Goal: Task Accomplishment & Management: Use online tool/utility

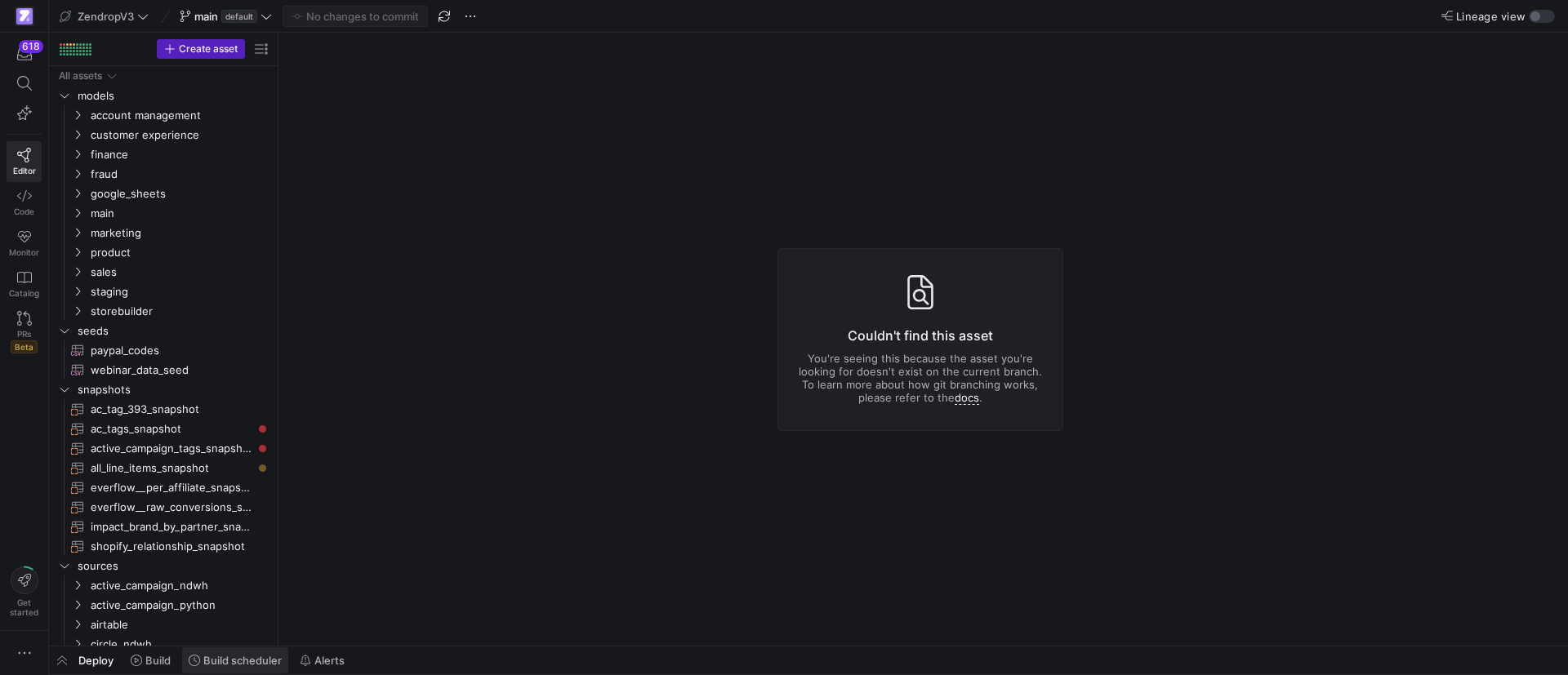
click at [253, 661] on span "Build scheduler" at bounding box center [242, 661] width 79 height 13
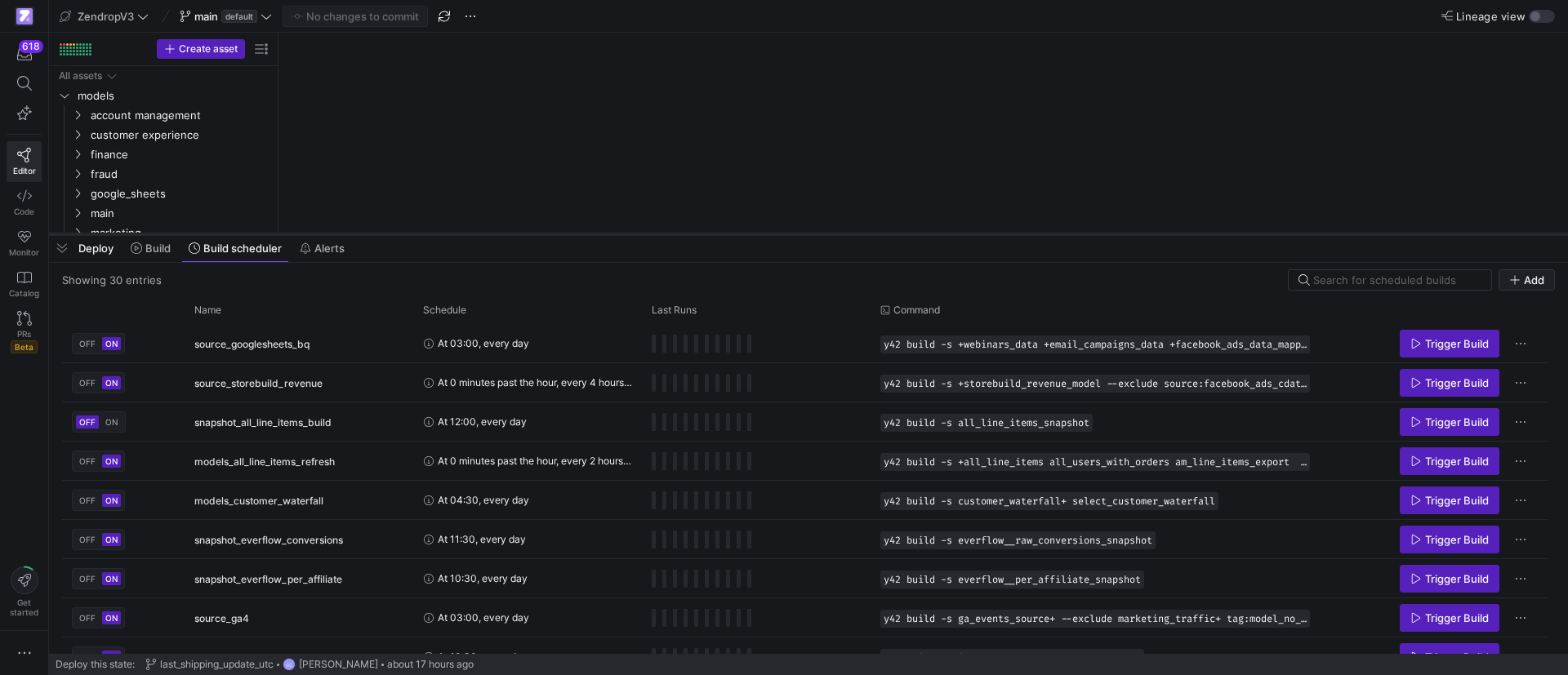
drag, startPoint x: 585, startPoint y: 378, endPoint x: 572, endPoint y: 228, distance: 150.6
click at [572, 231] on div at bounding box center [808, 234] width 1519 height 7
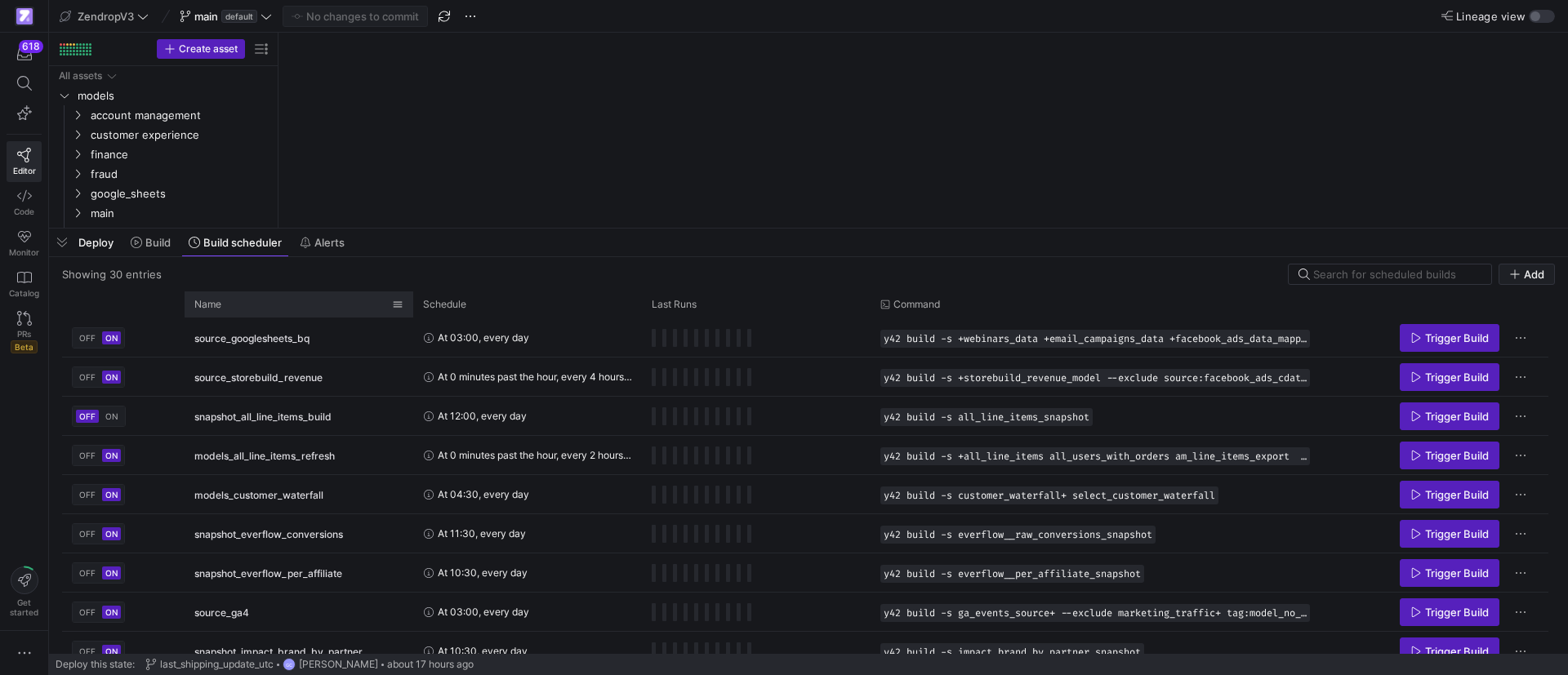
click at [293, 305] on div "Name" at bounding box center [293, 304] width 197 height 18
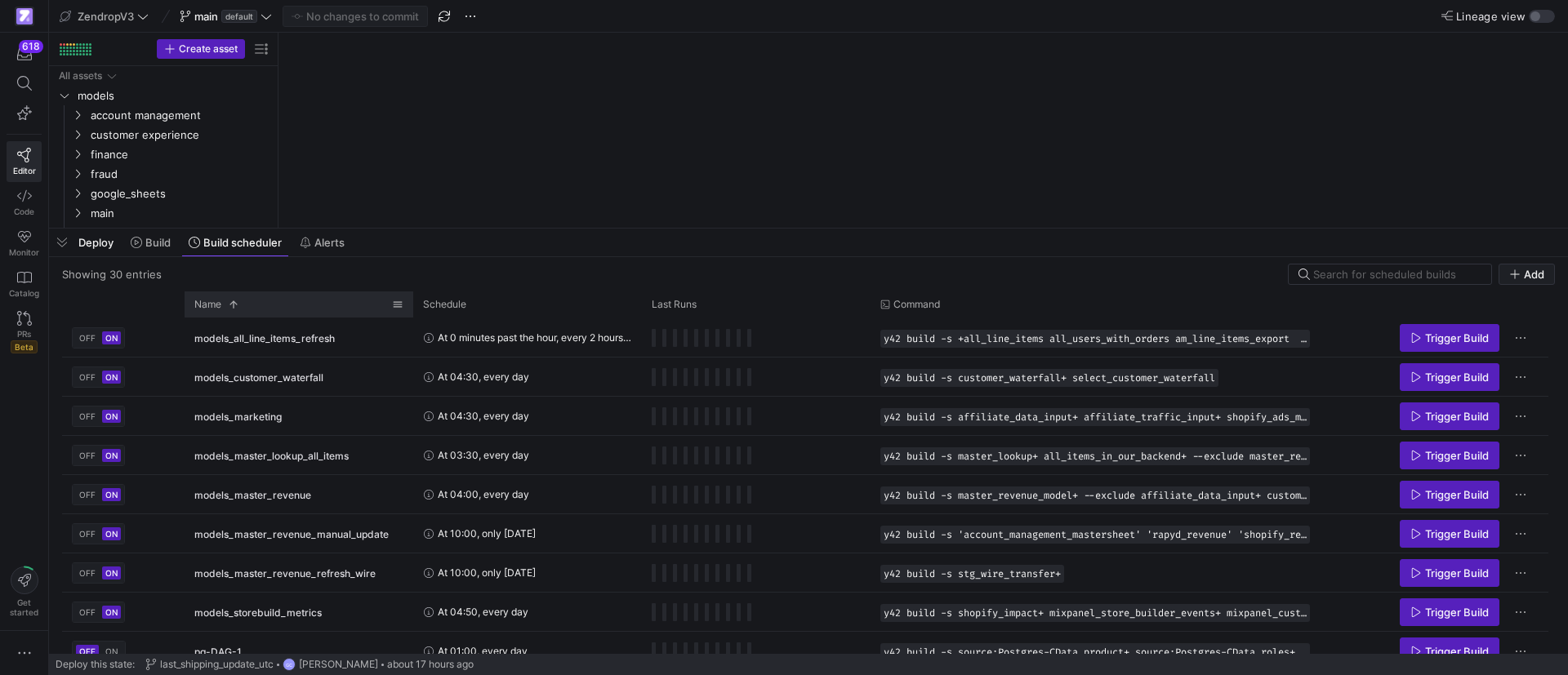
click at [292, 304] on div "Name 1" at bounding box center [293, 304] width 197 height 18
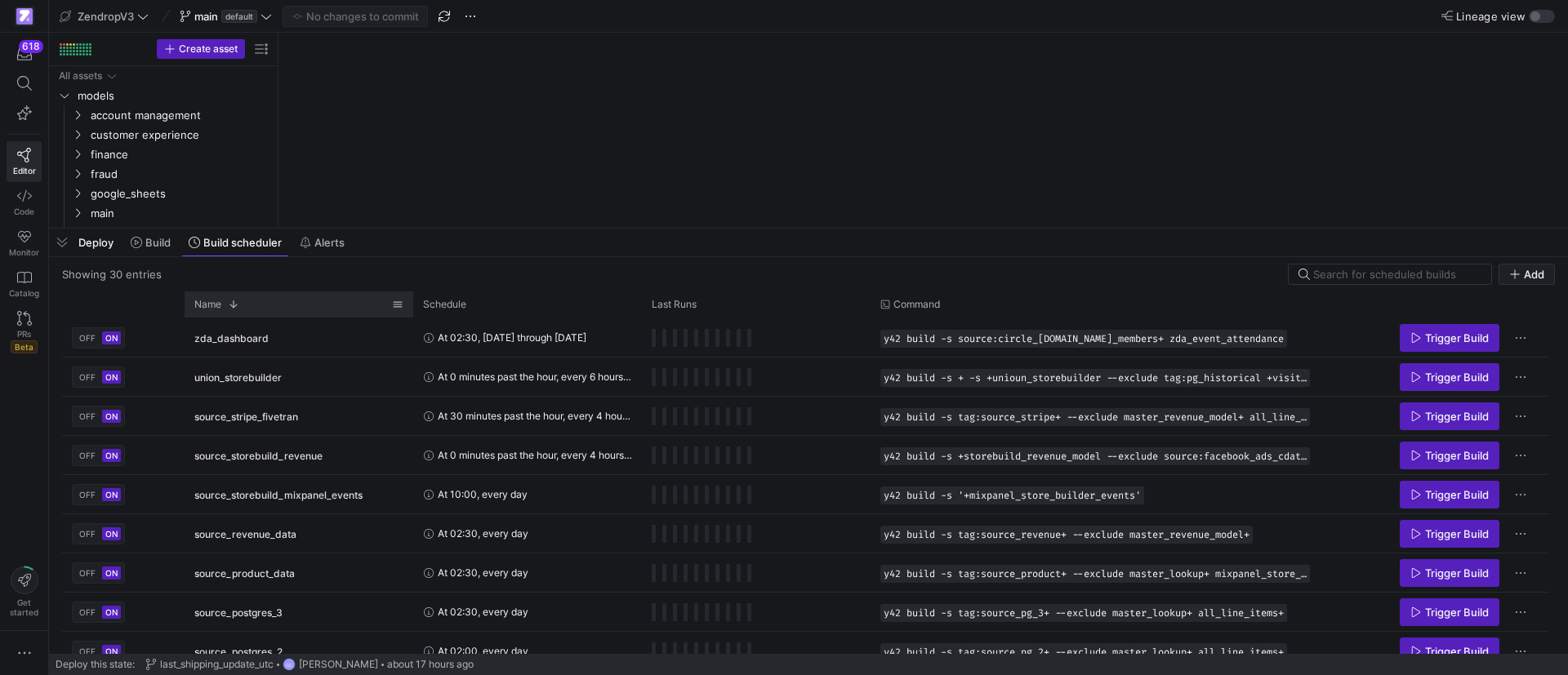
click at [247, 302] on div "Name 1" at bounding box center [293, 304] width 197 height 18
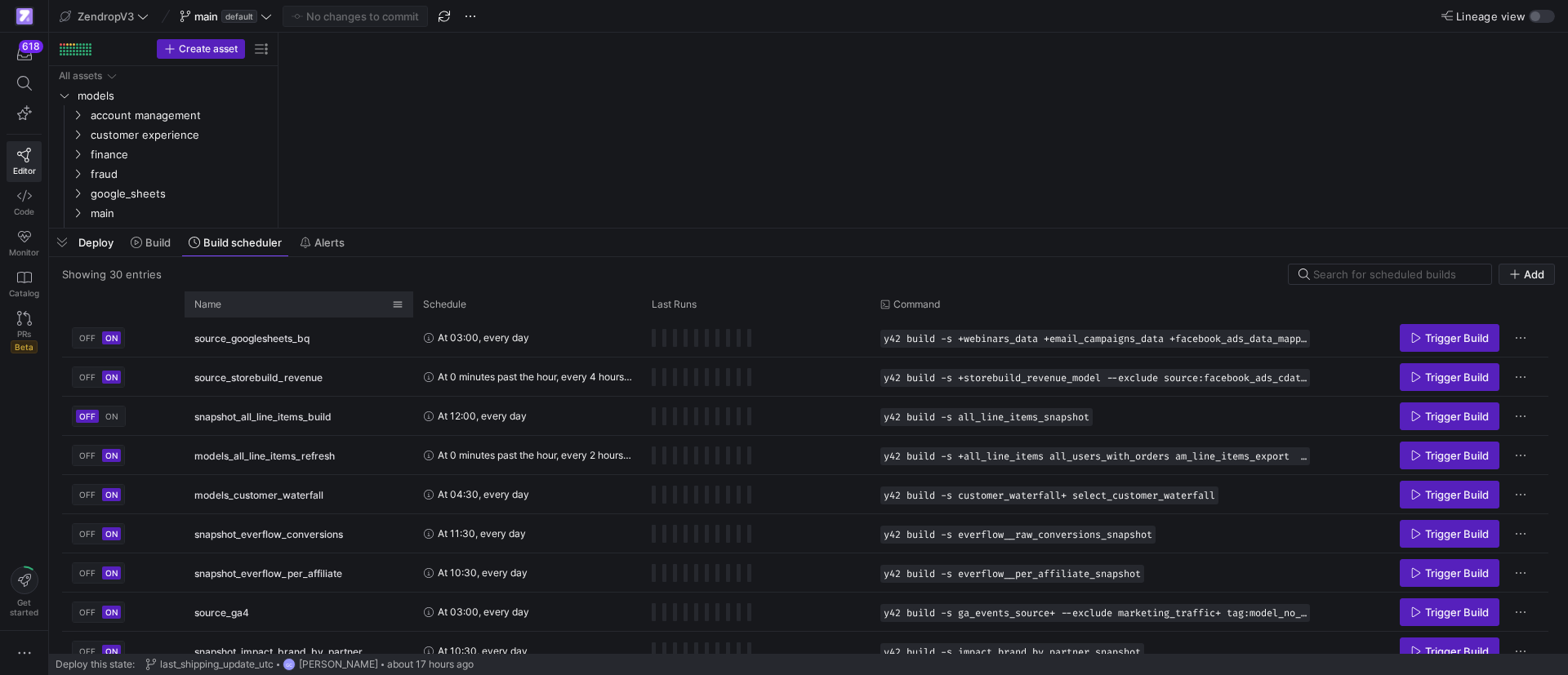
click at [247, 302] on div "Name" at bounding box center [293, 304] width 197 height 18
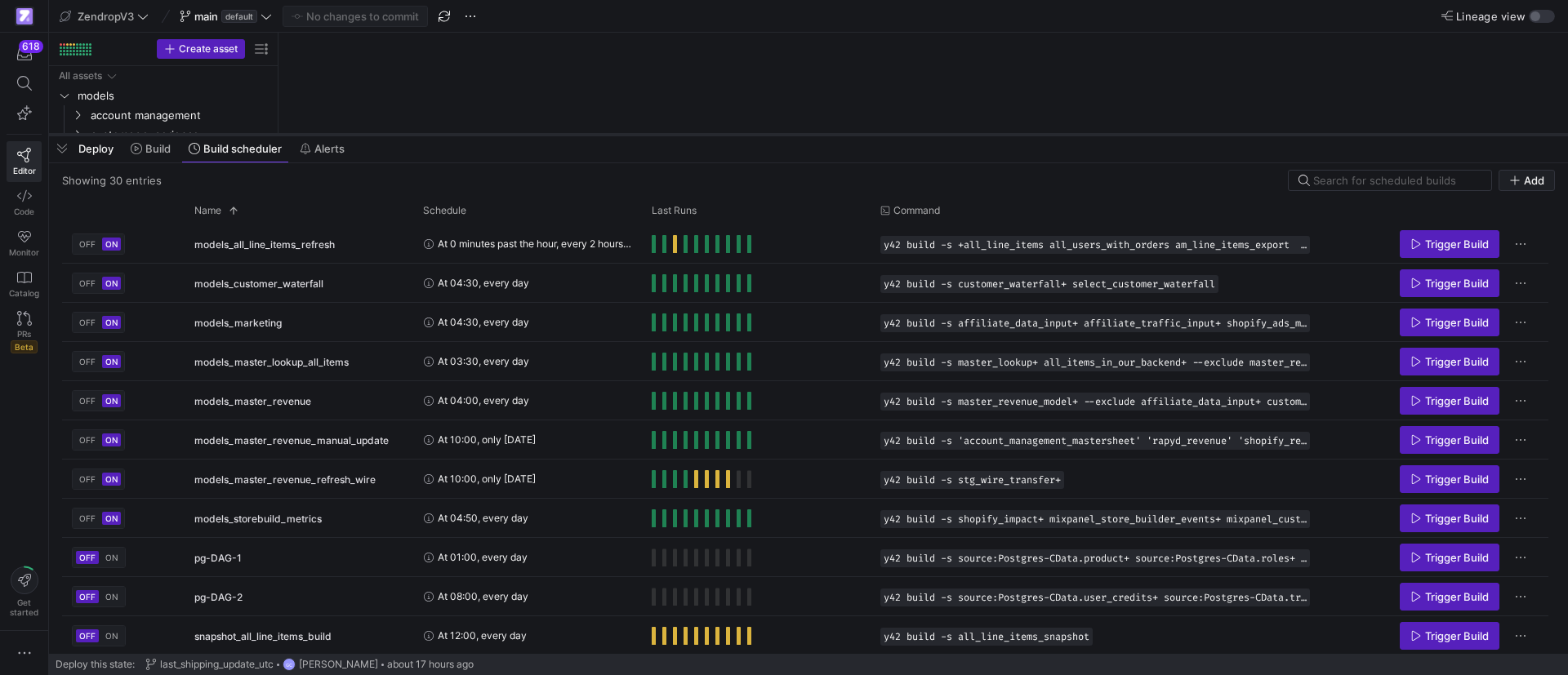
drag, startPoint x: 438, startPoint y: 230, endPoint x: 443, endPoint y: 137, distance: 93.1
click at [443, 137] on div at bounding box center [808, 135] width 1519 height 7
click at [1432, 443] on span "Trigger Build" at bounding box center [1456, 440] width 64 height 13
click at [1424, 399] on span "Trigger Build" at bounding box center [1449, 401] width 79 height 13
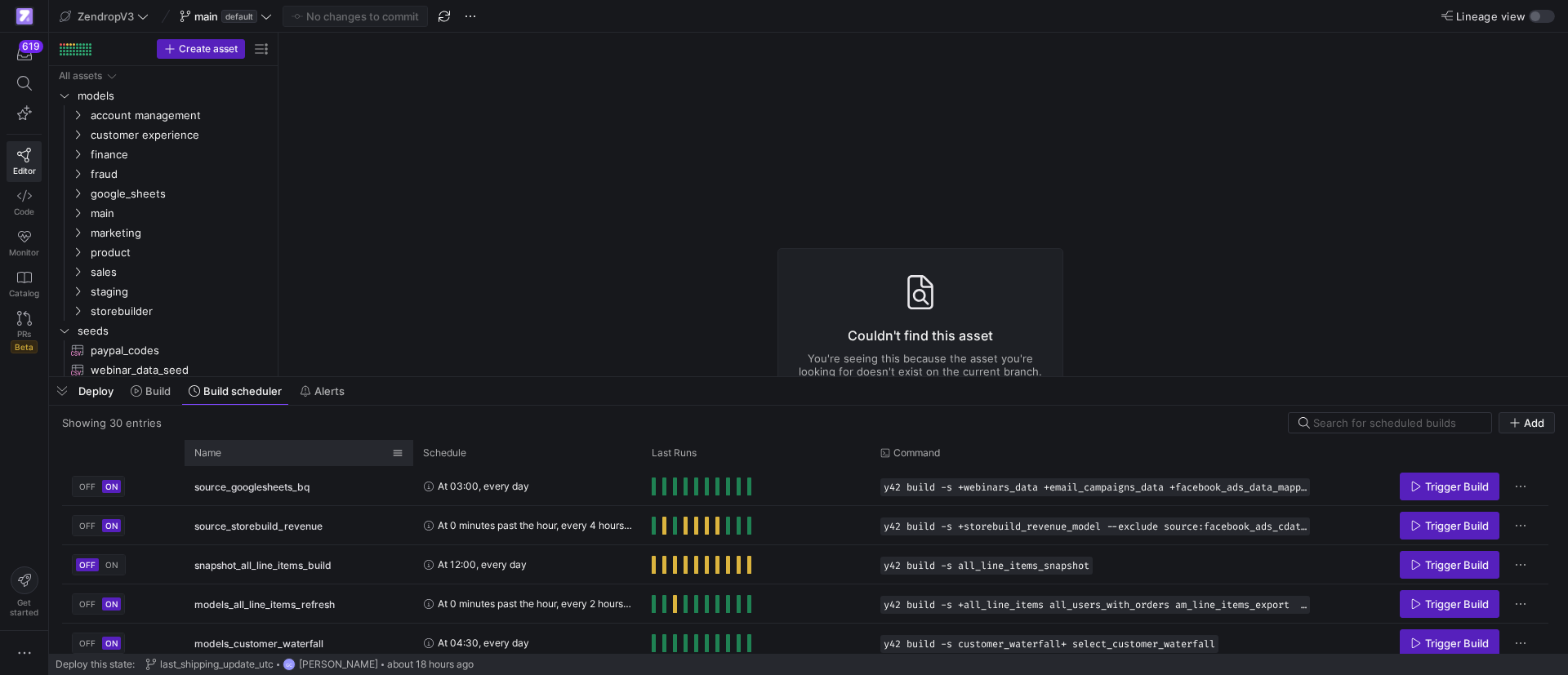
click at [275, 448] on div "Name" at bounding box center [293, 452] width 197 height 18
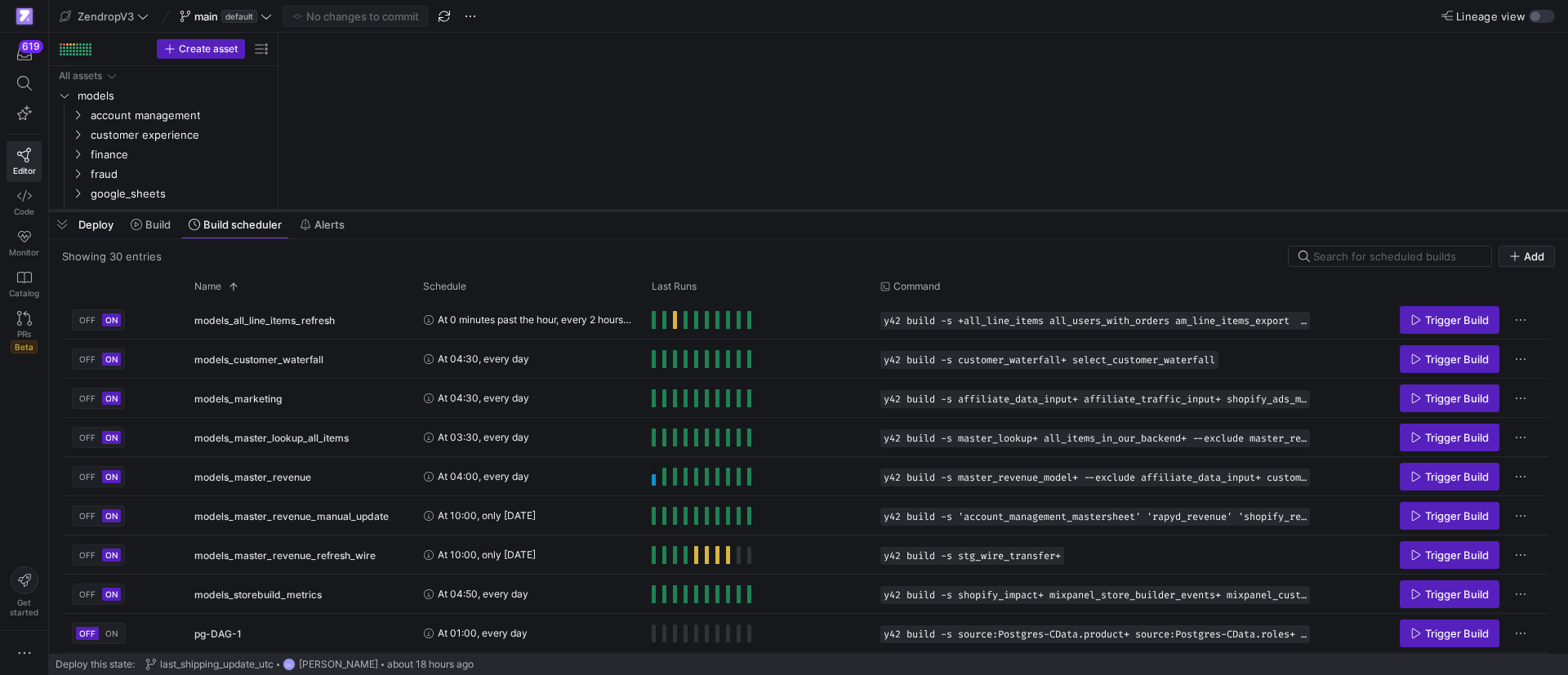
drag, startPoint x: 395, startPoint y: 376, endPoint x: 455, endPoint y: 210, distance: 176.5
click at [455, 210] on div at bounding box center [808, 210] width 1519 height 7
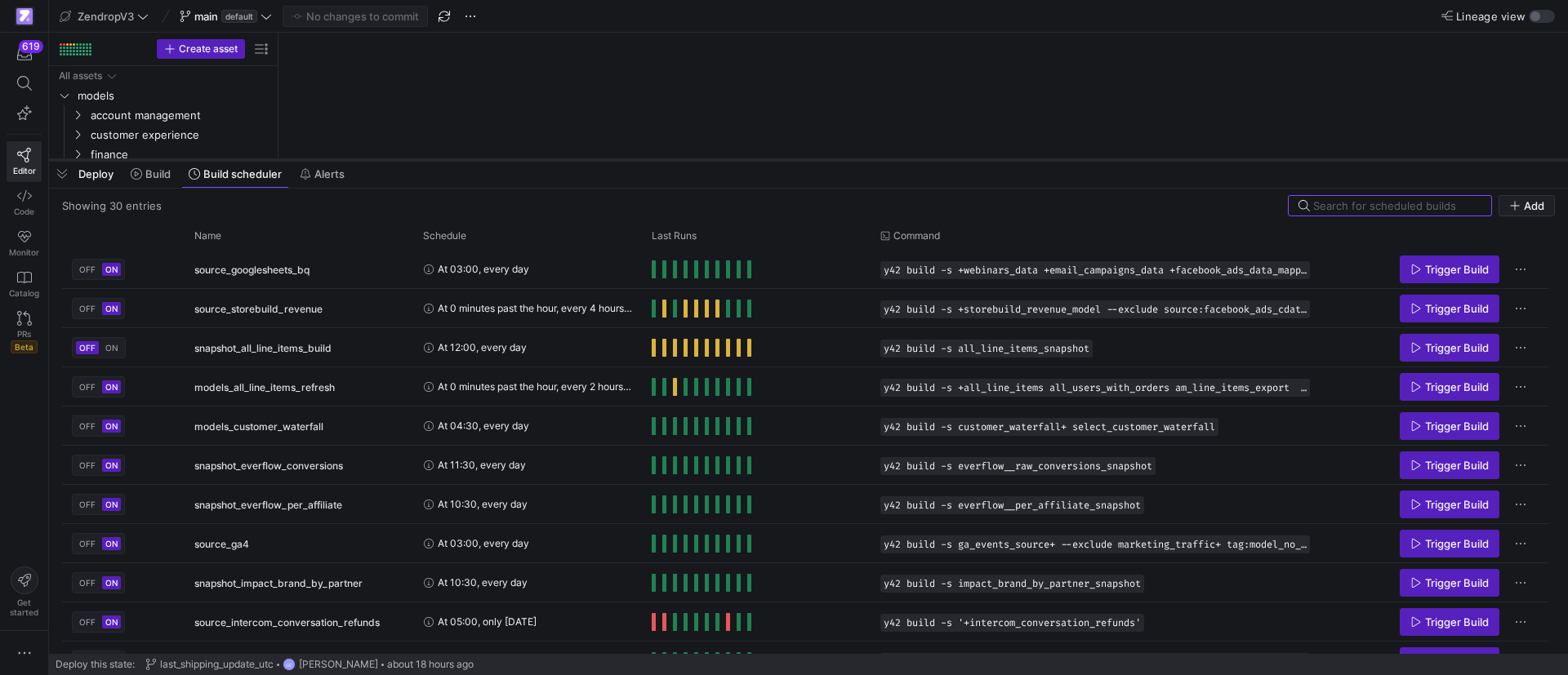
drag, startPoint x: 496, startPoint y: 377, endPoint x: 560, endPoint y: 149, distance: 236.8
click at [570, 156] on div at bounding box center [808, 159] width 1519 height 7
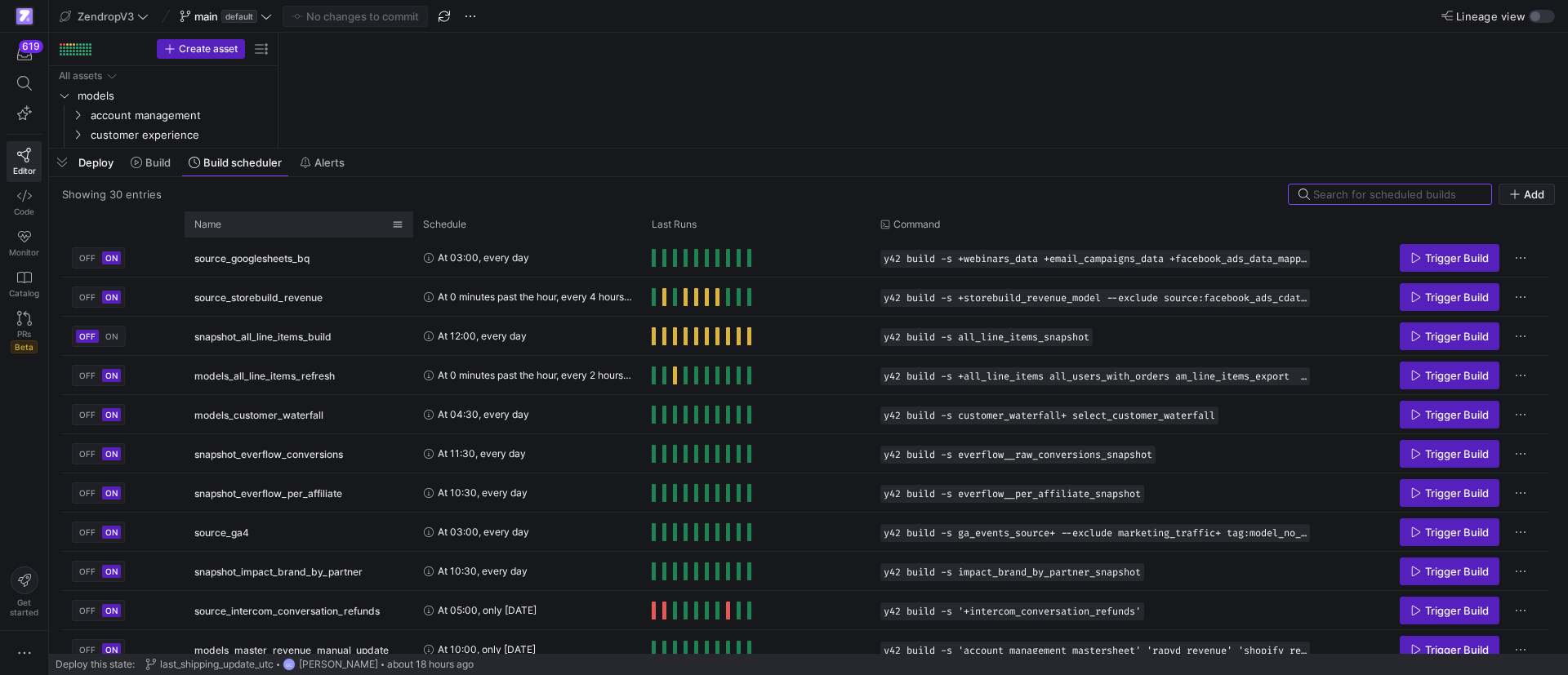
click at [255, 218] on div "Name" at bounding box center [293, 224] width 197 height 18
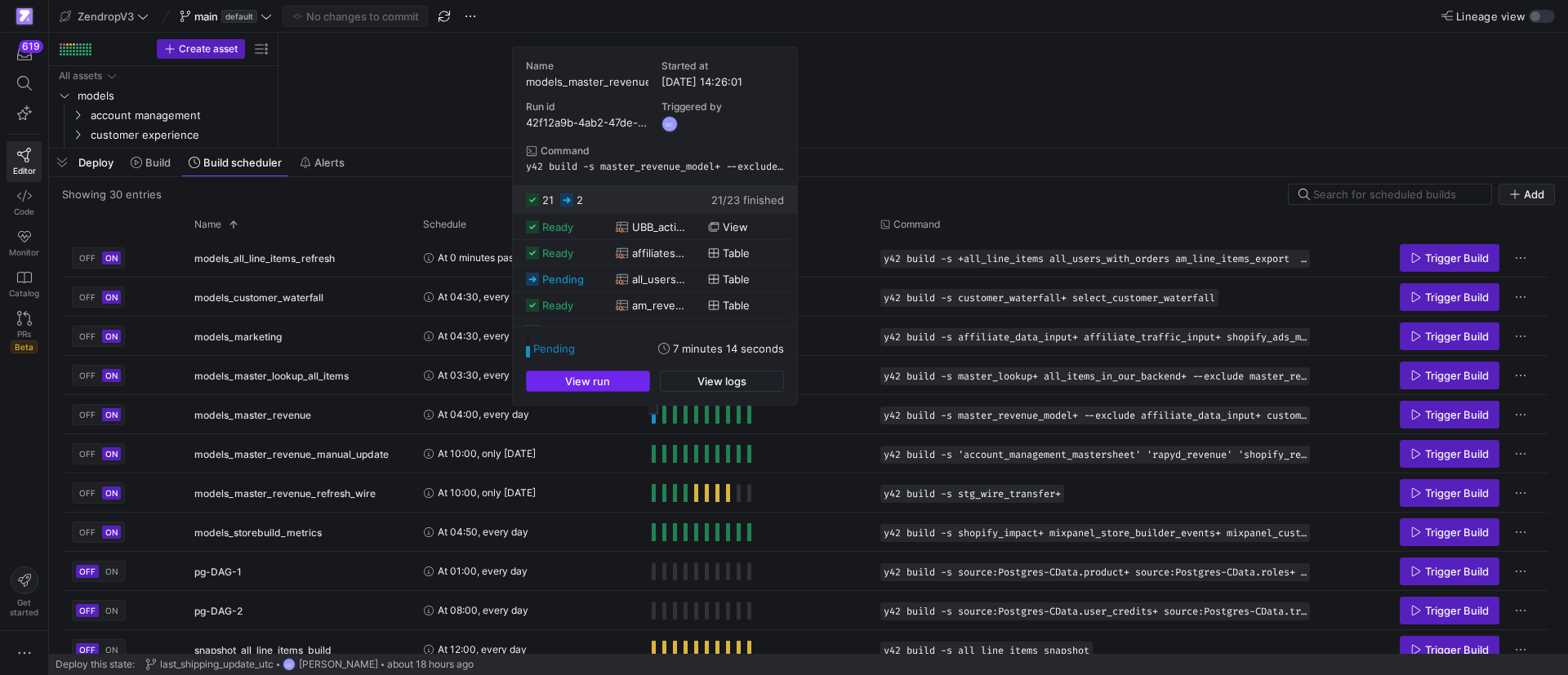
click at [616, 380] on span "button" at bounding box center [587, 381] width 122 height 20
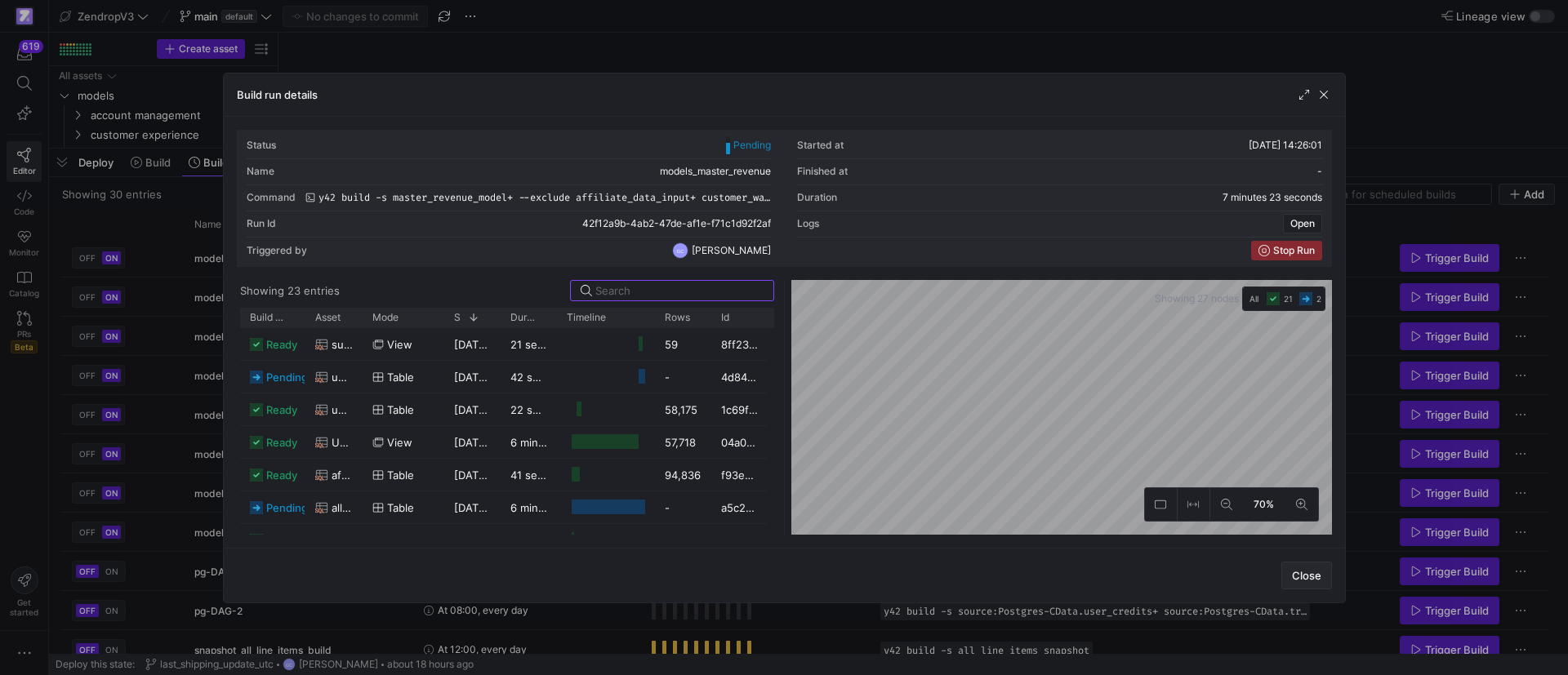
click at [1307, 569] on span "Close" at bounding box center [1306, 575] width 29 height 13
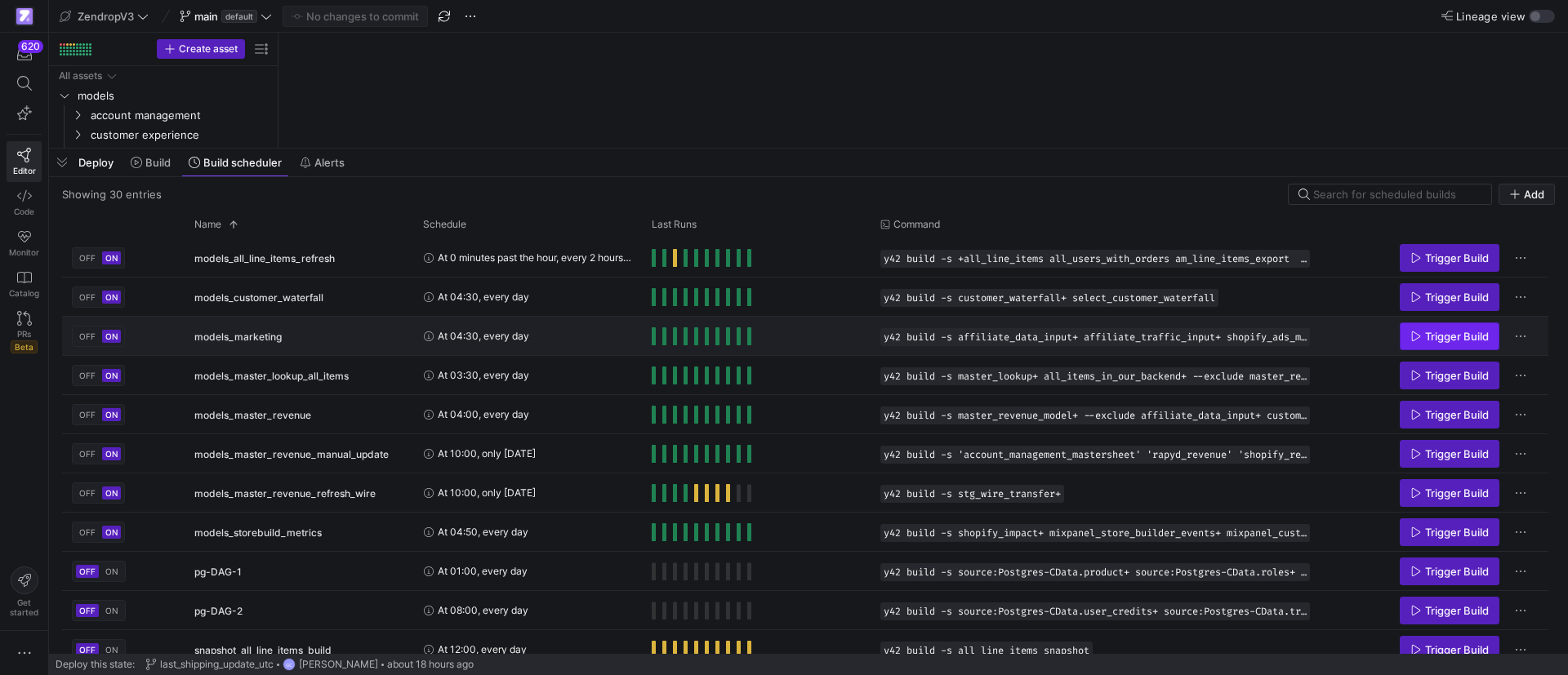
click at [1435, 337] on span "Trigger Build" at bounding box center [1456, 337] width 64 height 13
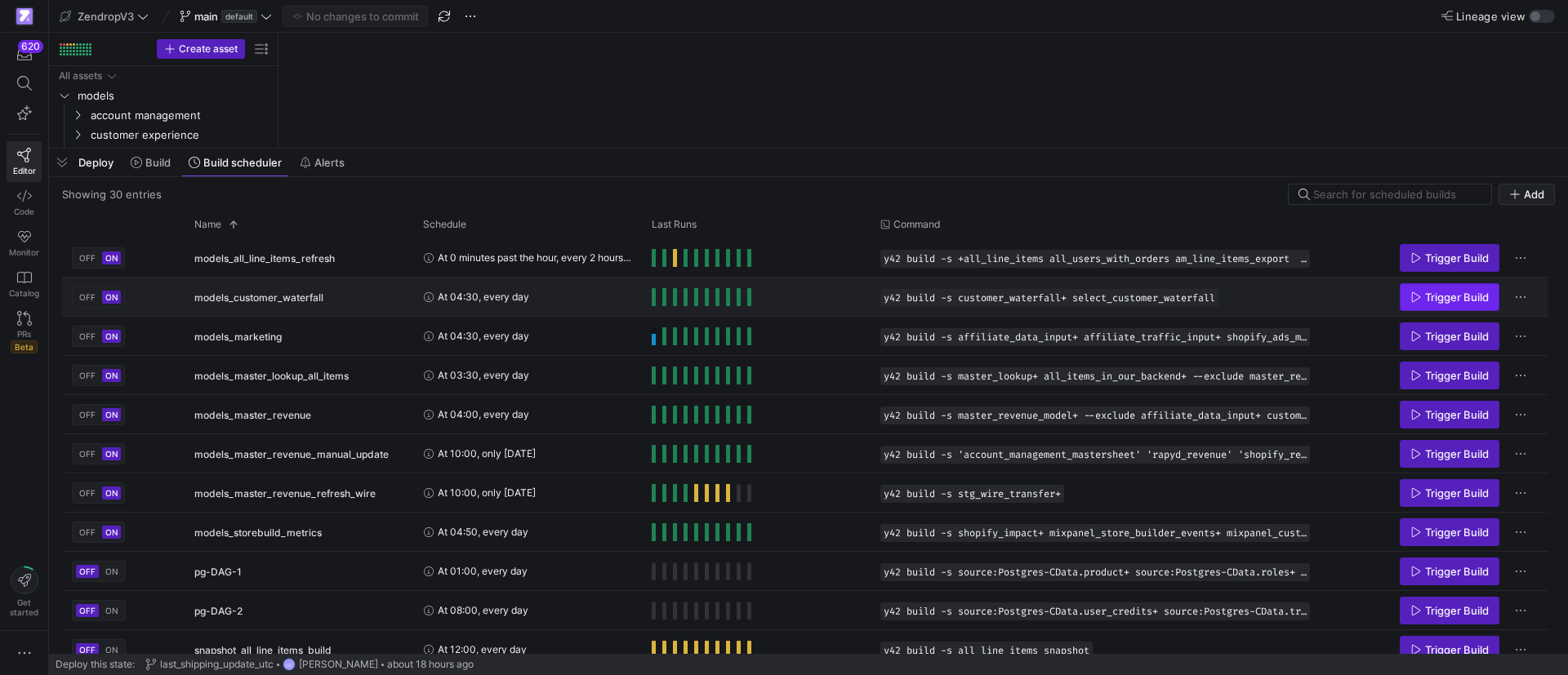
click at [1447, 297] on span "Trigger Build" at bounding box center [1456, 297] width 64 height 13
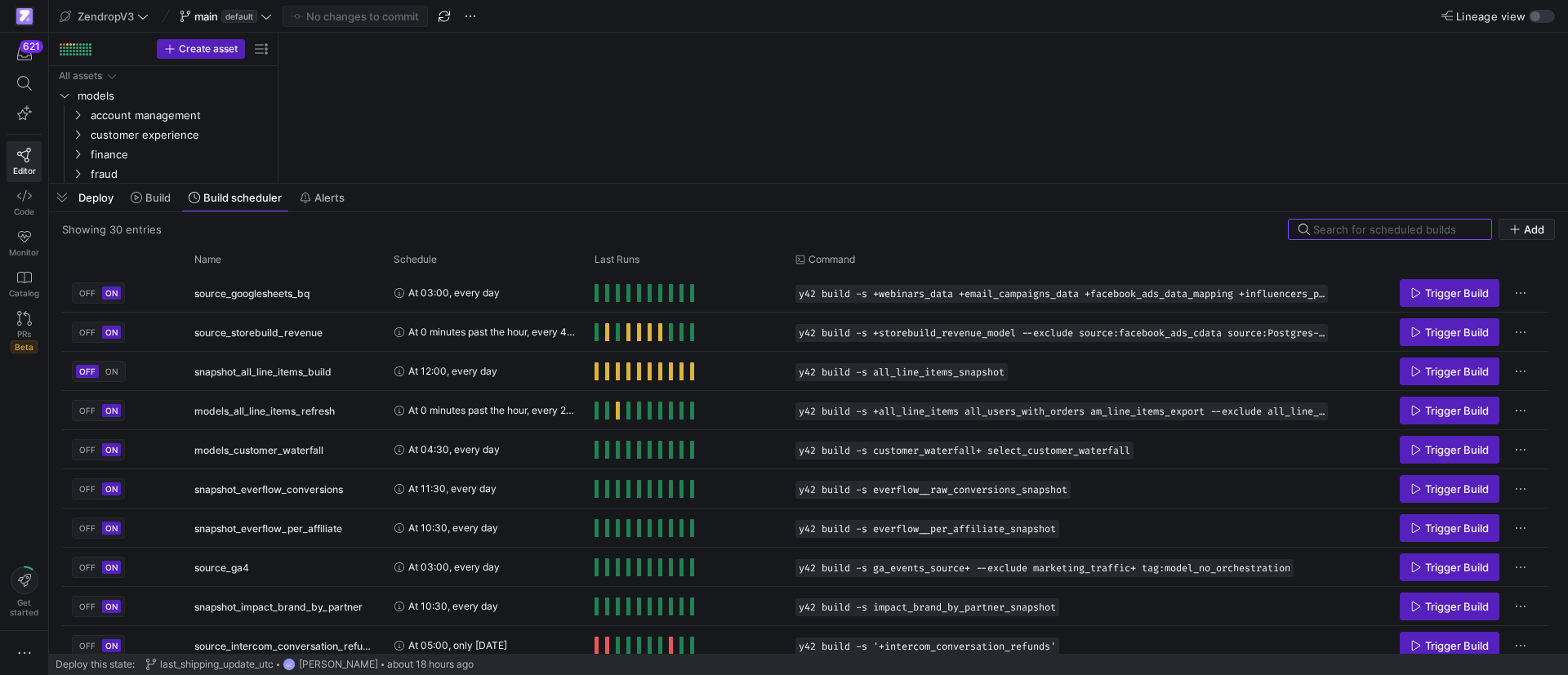
drag, startPoint x: 397, startPoint y: 375, endPoint x: 381, endPoint y: 150, distance: 225.6
click at [383, 180] on div at bounding box center [808, 183] width 1519 height 7
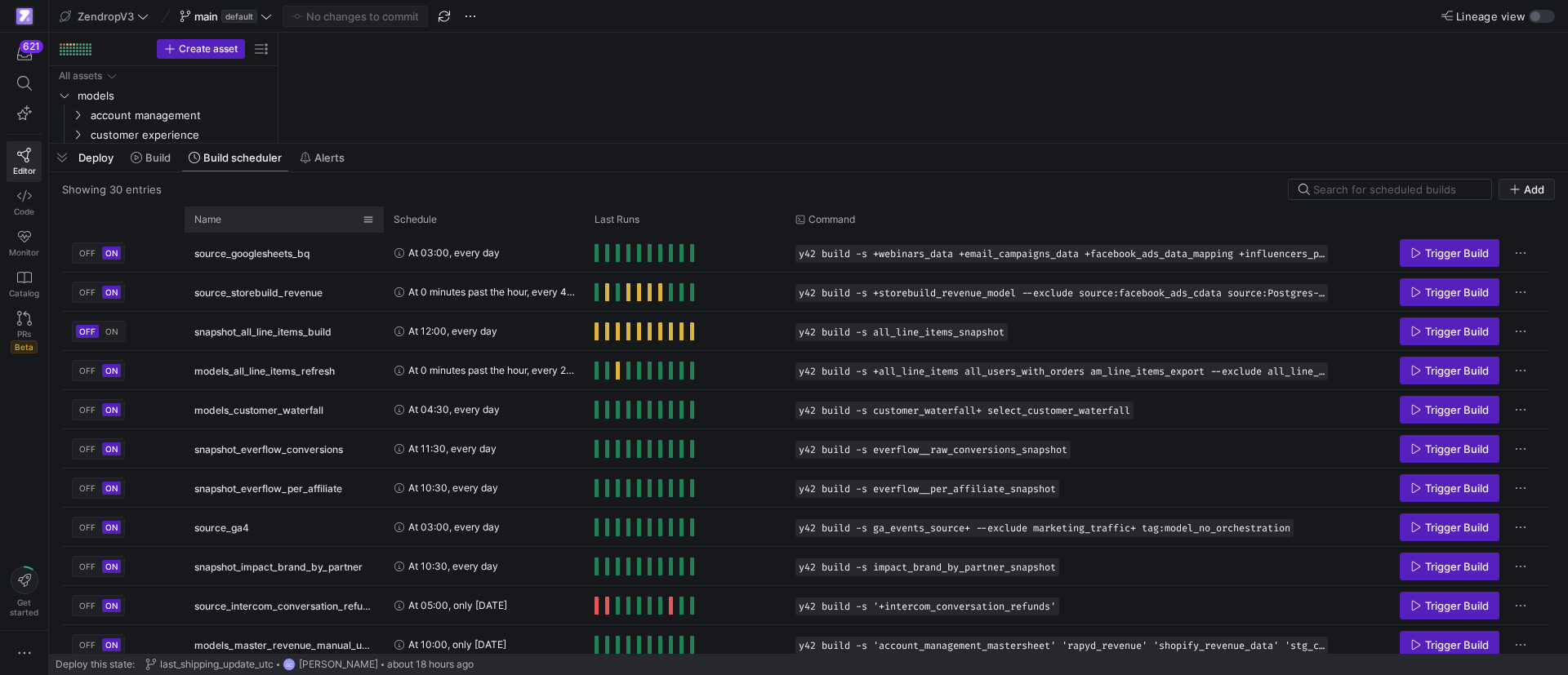
click at [271, 224] on div "Name" at bounding box center [278, 219] width 168 height 18
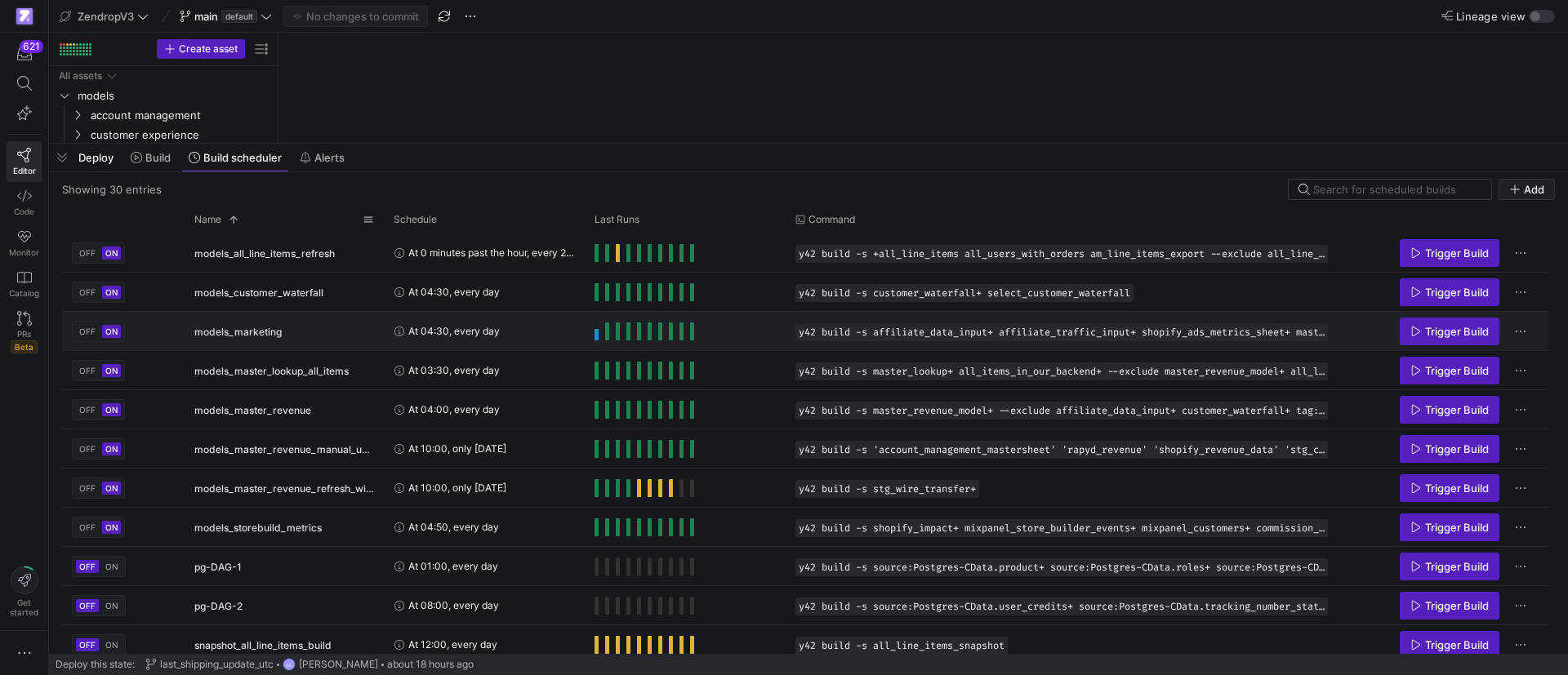
click at [598, 332] on span "Press SPACE to select this row." at bounding box center [597, 331] width 4 height 18
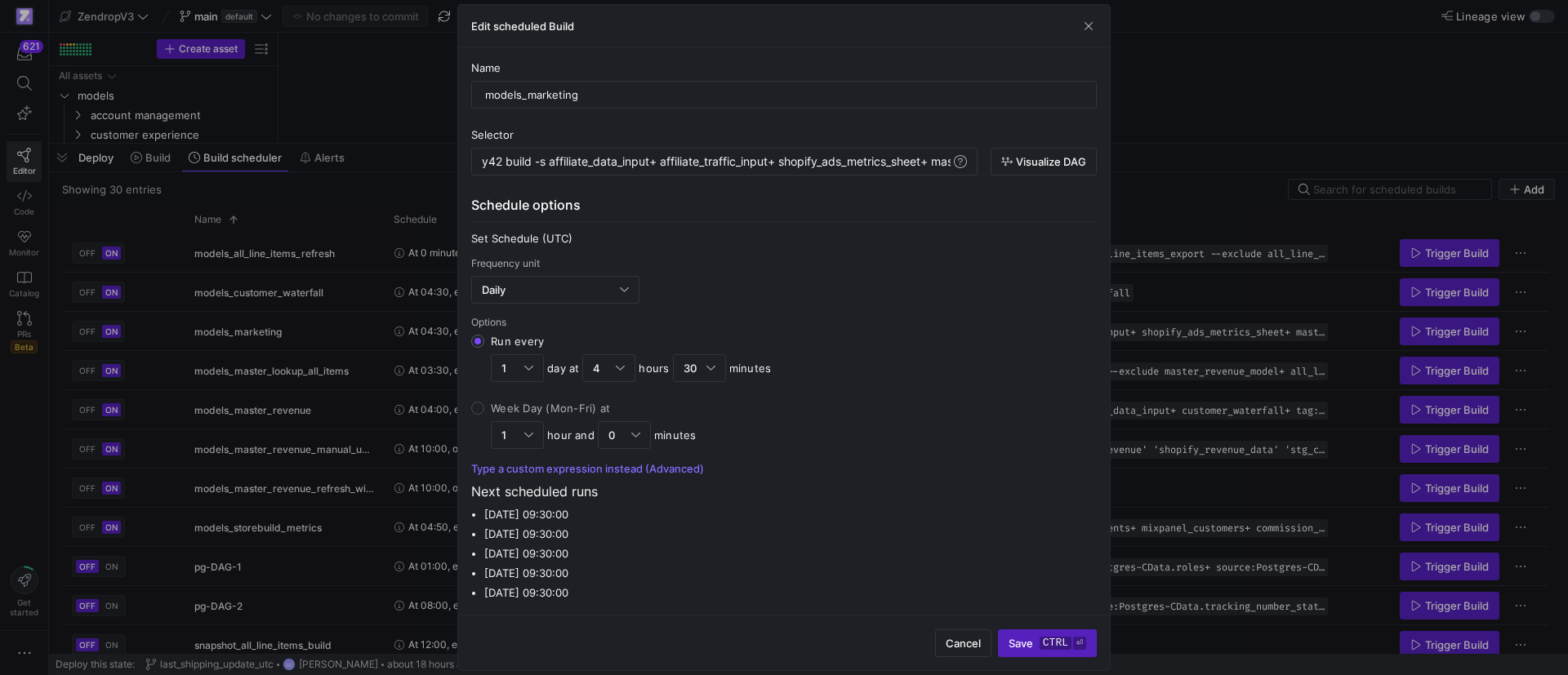
click at [1230, 276] on div at bounding box center [784, 338] width 1568 height 675
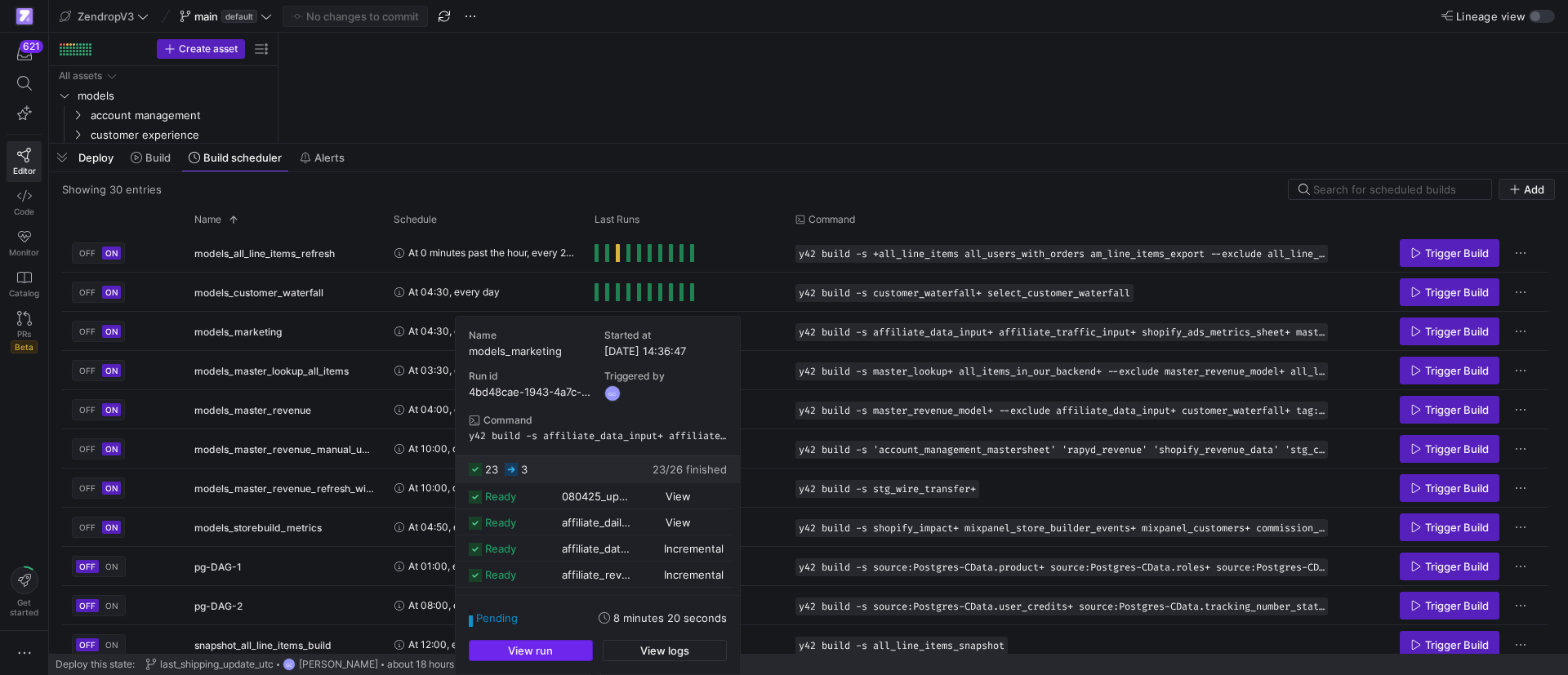
click at [536, 659] on span "button" at bounding box center [530, 650] width 122 height 20
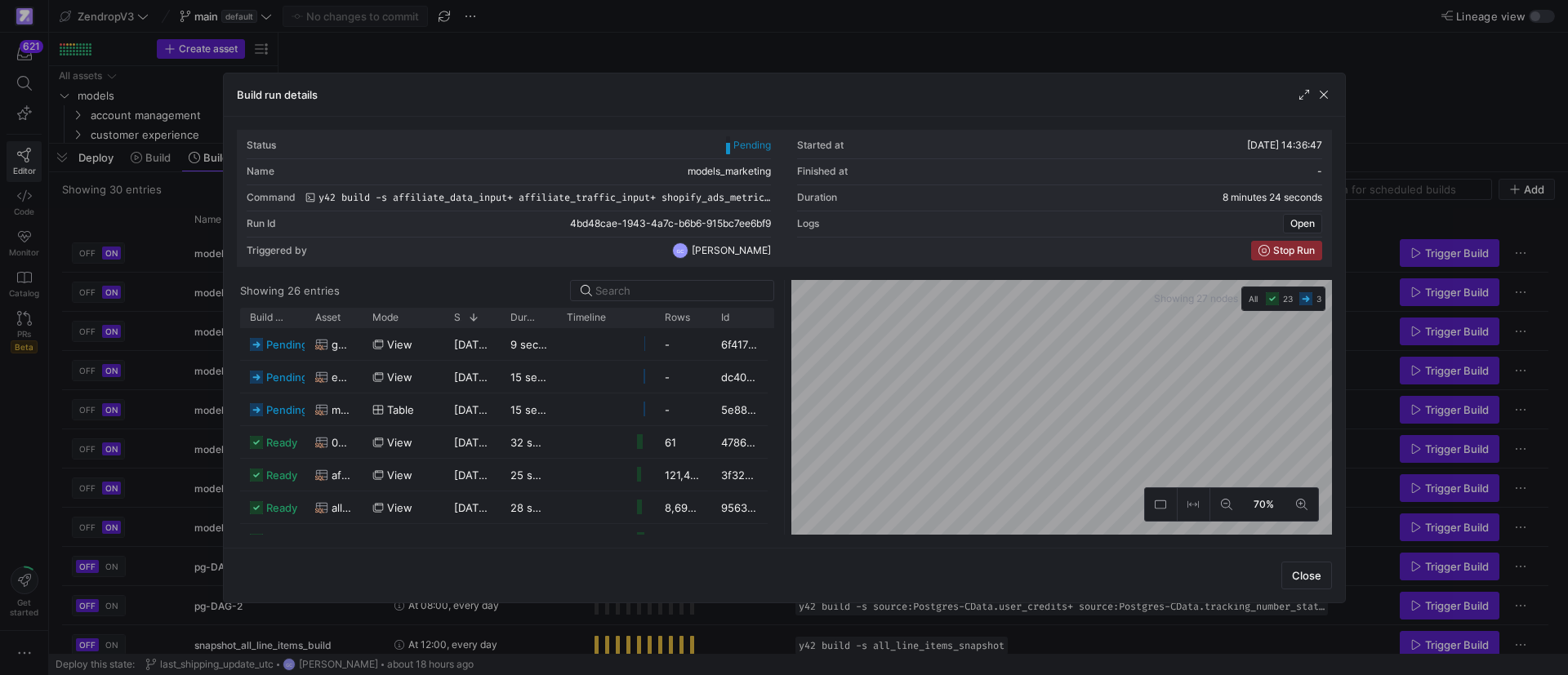
scroll to position [305, 0]
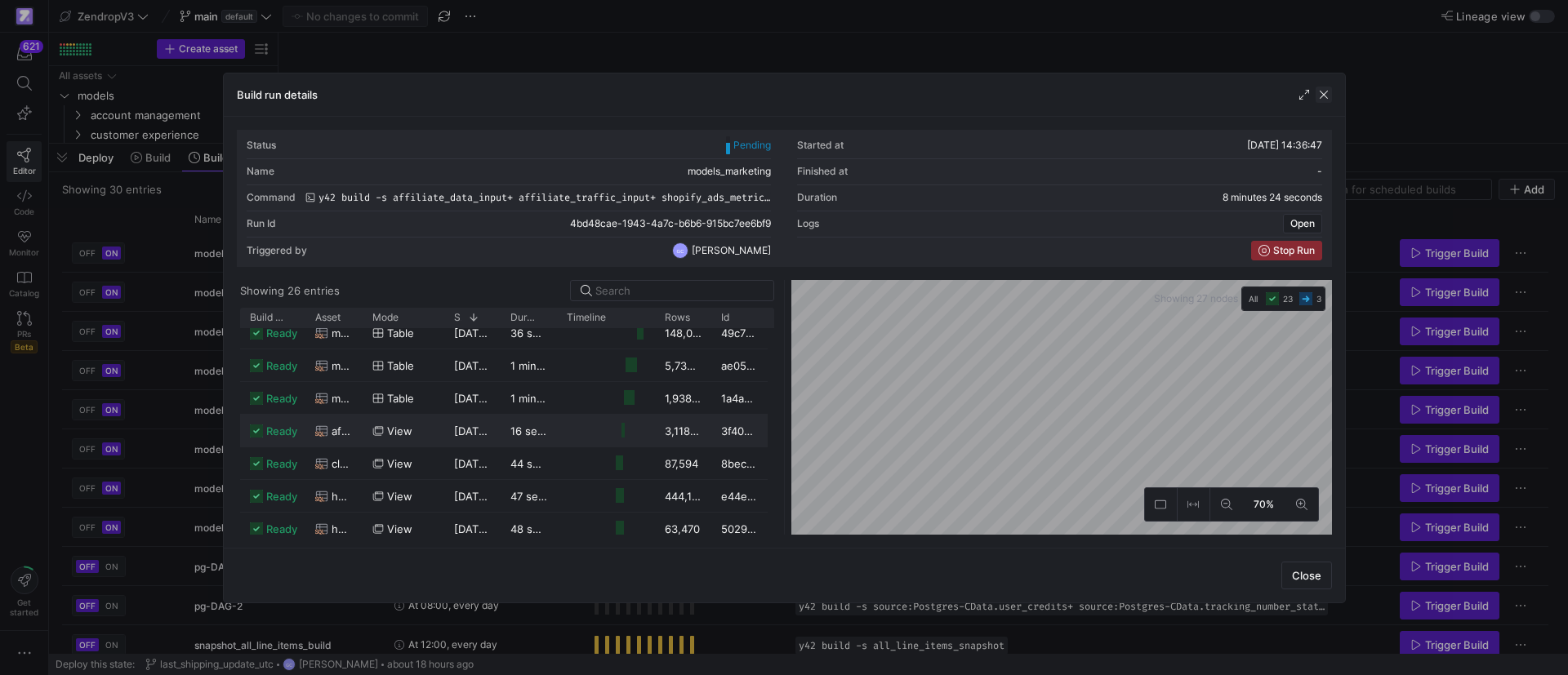
click at [1328, 91] on span "button" at bounding box center [1323, 94] width 16 height 16
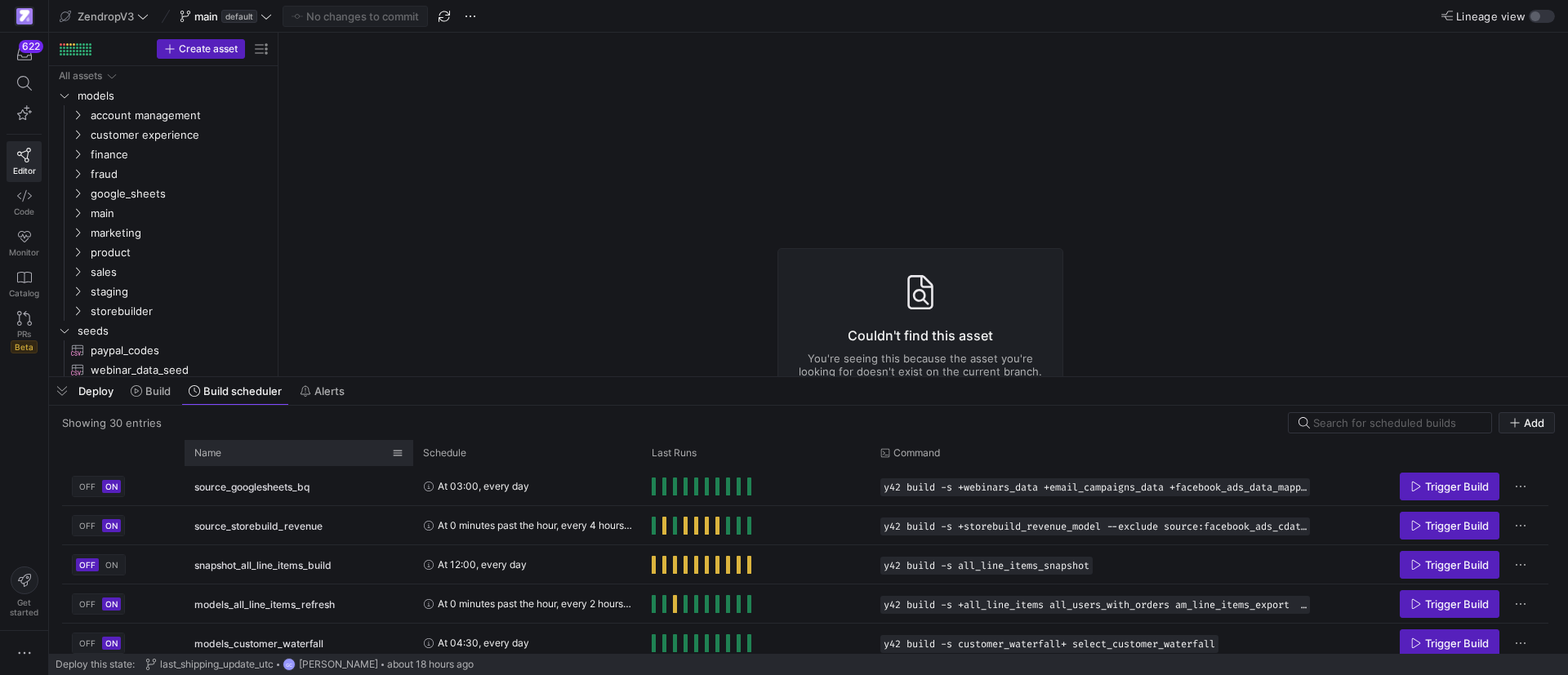
click at [282, 448] on div "Name" at bounding box center [293, 452] width 197 height 18
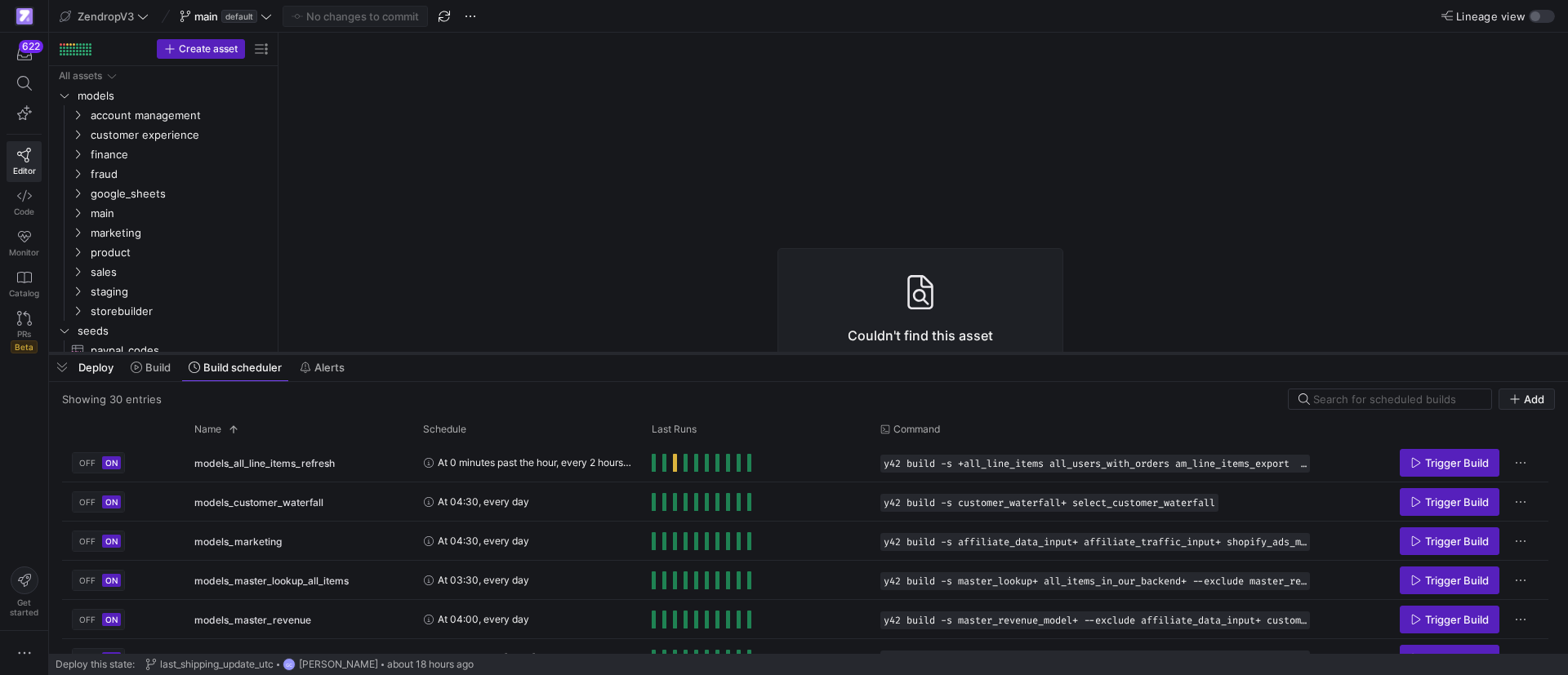
drag, startPoint x: 395, startPoint y: 375, endPoint x: 479, endPoint y: 353, distance: 86.8
click at [479, 353] on div at bounding box center [808, 353] width 1519 height 7
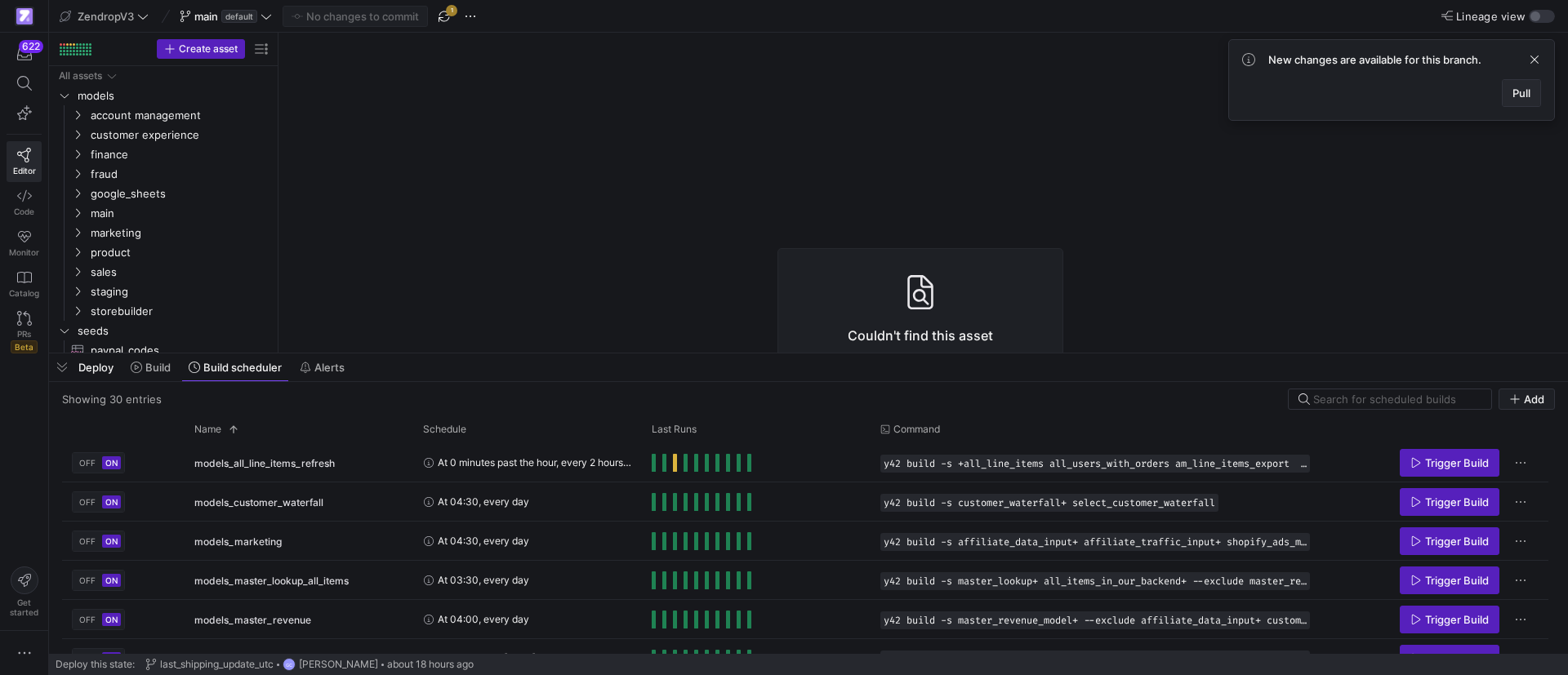
click at [1521, 90] on span "Pull" at bounding box center [1521, 93] width 18 height 13
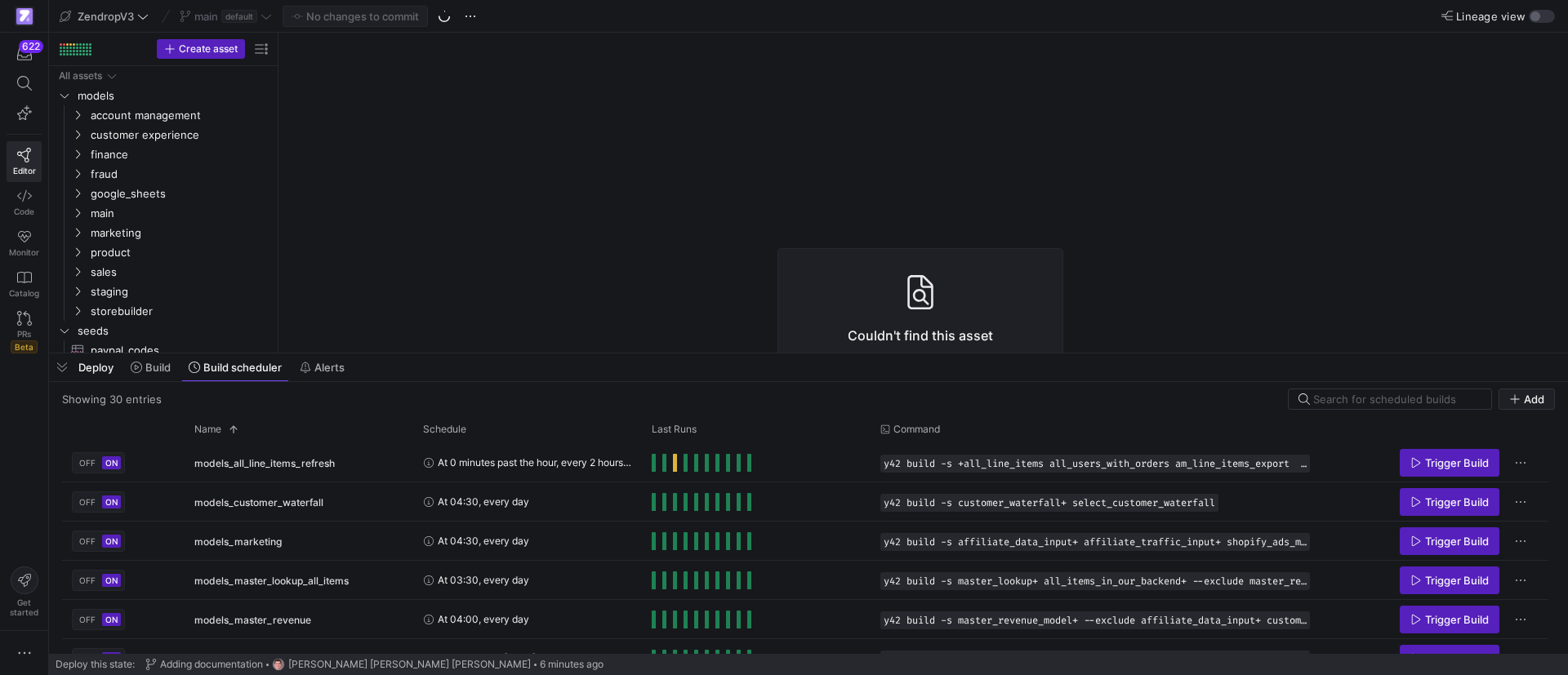
drag, startPoint x: 541, startPoint y: 351, endPoint x: 559, endPoint y: 9, distance: 342.5
click at [594, 350] on div at bounding box center [808, 353] width 1519 height 7
